Goal: Information Seeking & Learning: Check status

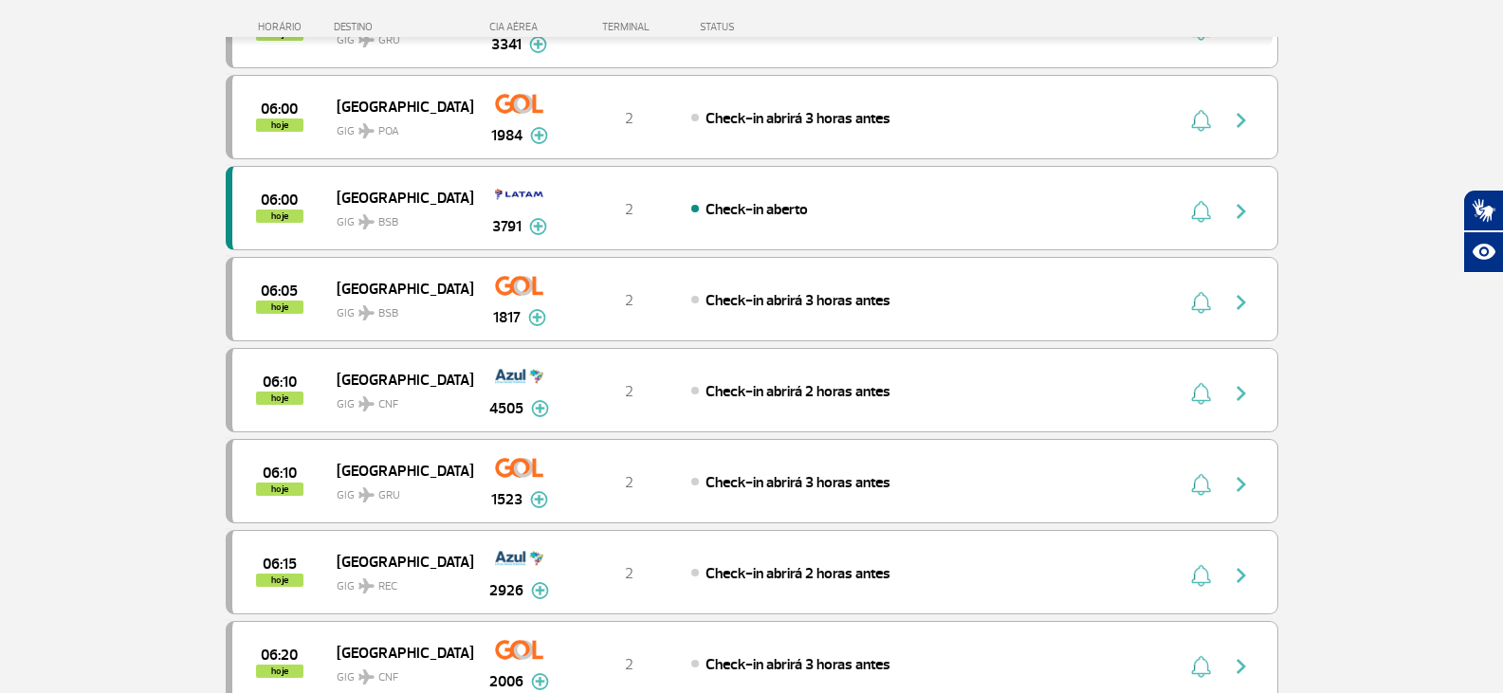
scroll to position [854, 0]
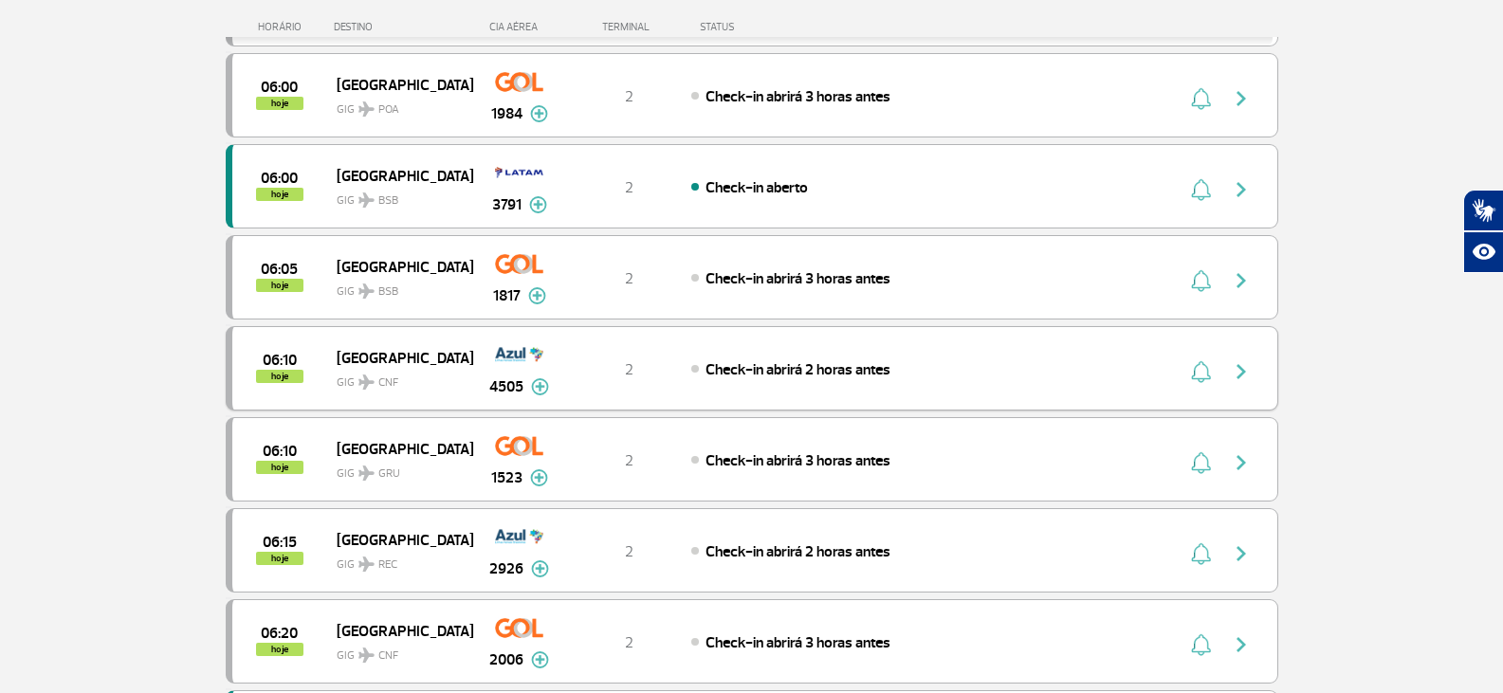
scroll to position [854, 0]
